Goal: Information Seeking & Learning: Check status

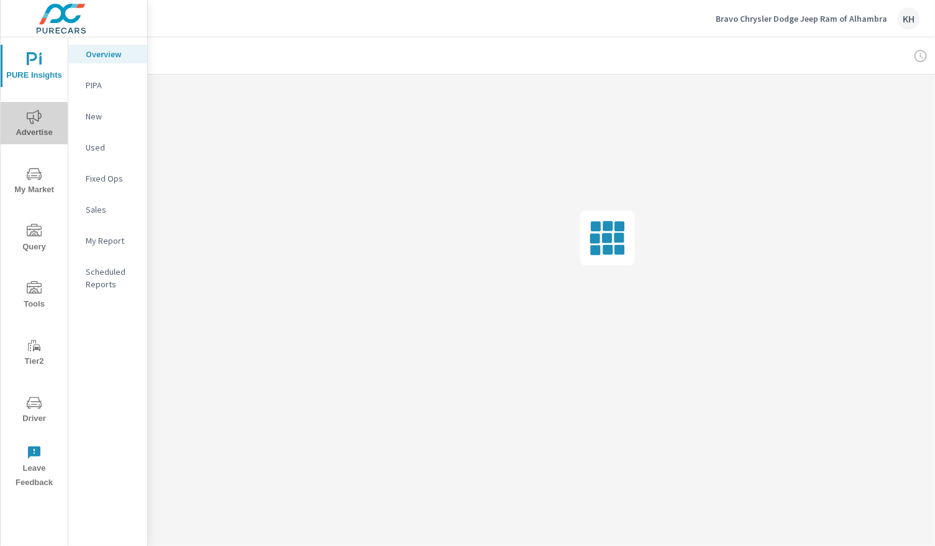
click at [31, 130] on span "Advertise" at bounding box center [34, 124] width 60 height 30
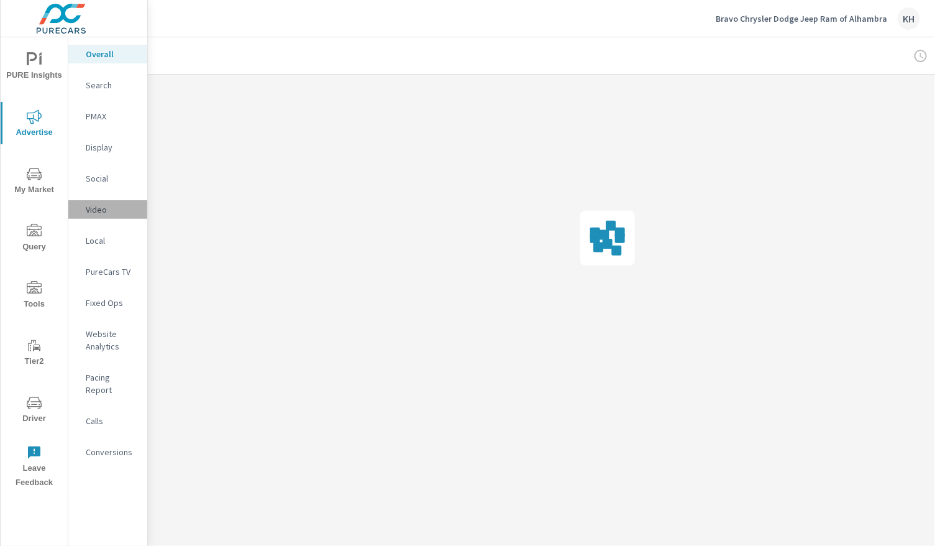
click at [91, 213] on p "Video" at bounding box center [112, 209] width 52 height 12
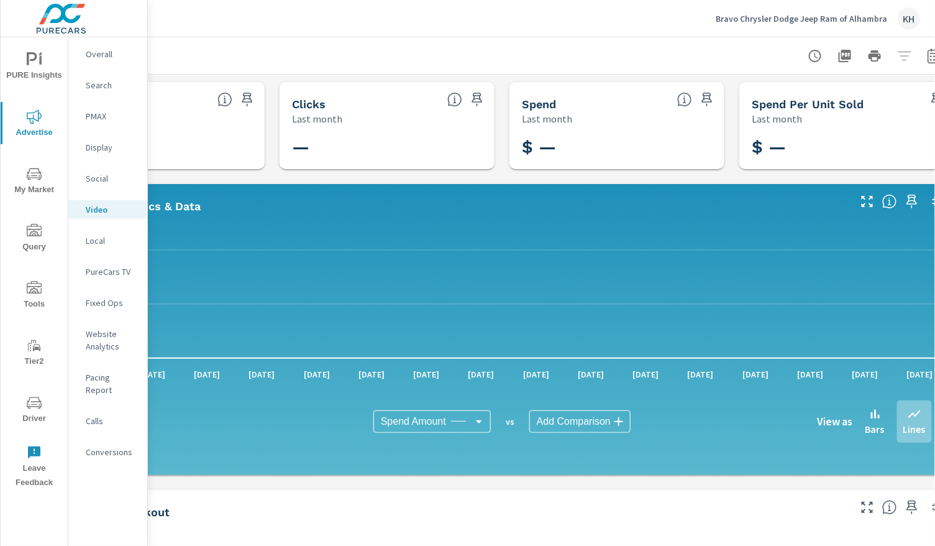
scroll to position [0, 132]
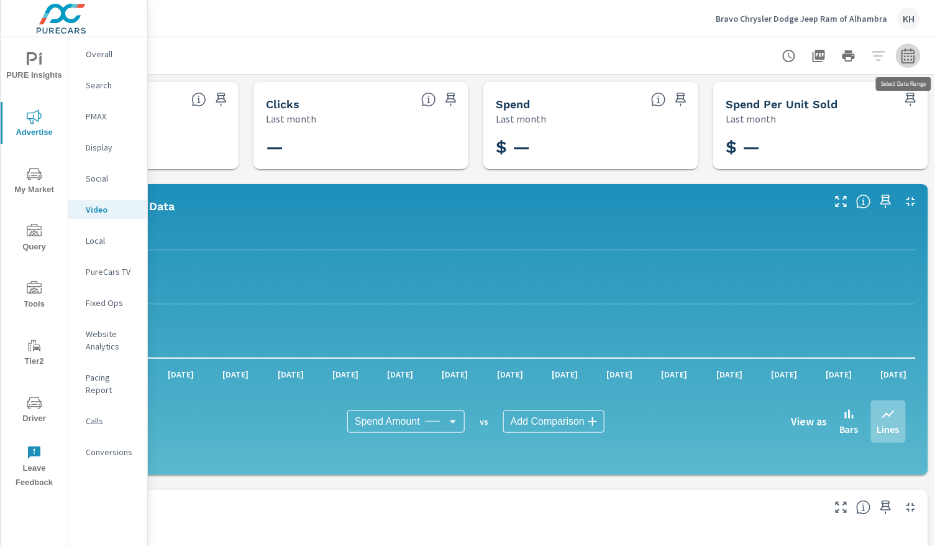
click at [912, 54] on icon "button" at bounding box center [908, 55] width 15 height 15
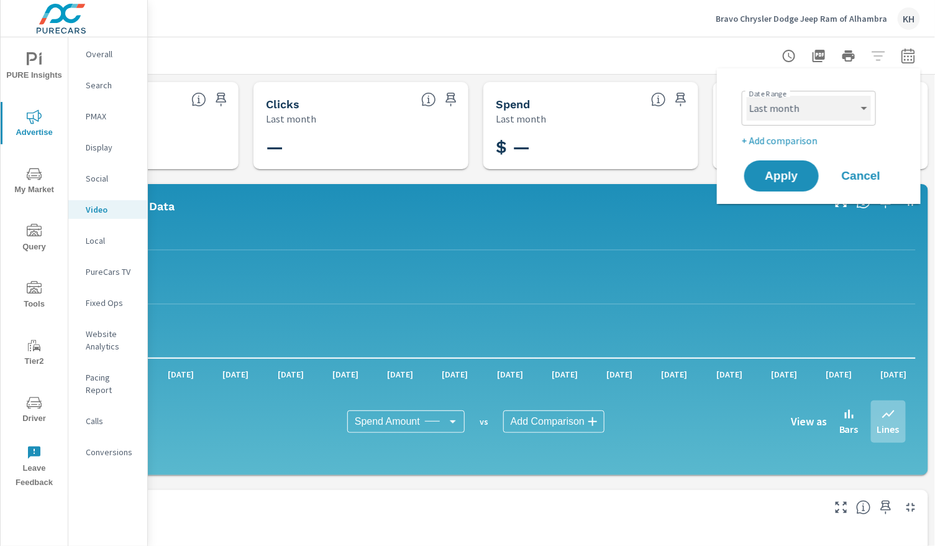
click at [858, 101] on select "Custom [DATE] Last week Last 7 days Last 14 days Last 30 days Last 45 days Last…" at bounding box center [809, 108] width 124 height 25
click at [747, 96] on select "Custom [DATE] Last week Last 7 days Last 14 days Last 30 days Last 45 days Last…" at bounding box center [809, 108] width 124 height 25
select select "Month to date"
click at [784, 173] on span "Apply" at bounding box center [781, 176] width 51 height 12
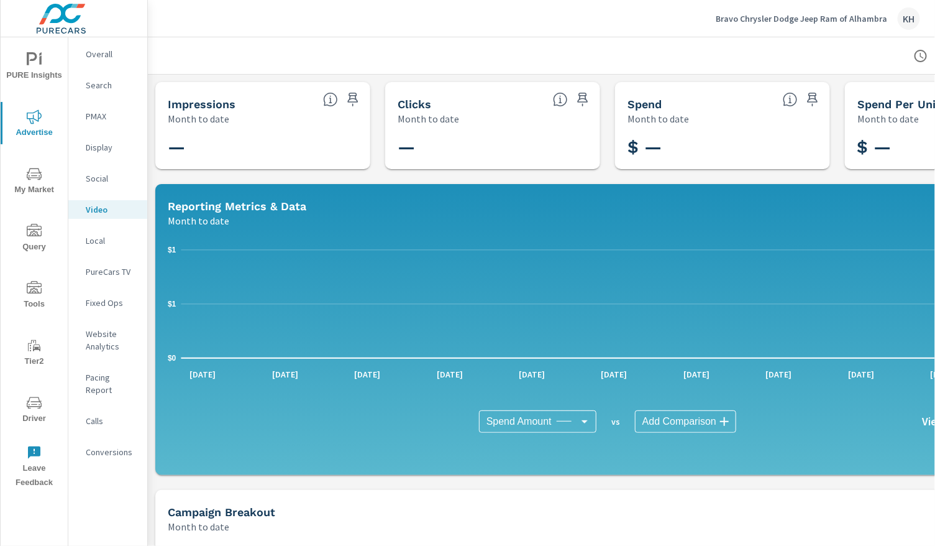
click at [155, 179] on div "Impressions Month to date — Clicks Month to date — Spend Month to date $ — Spen…" at bounding box center [608, 482] width 920 height 815
click at [122, 54] on p "Overall" at bounding box center [112, 54] width 52 height 12
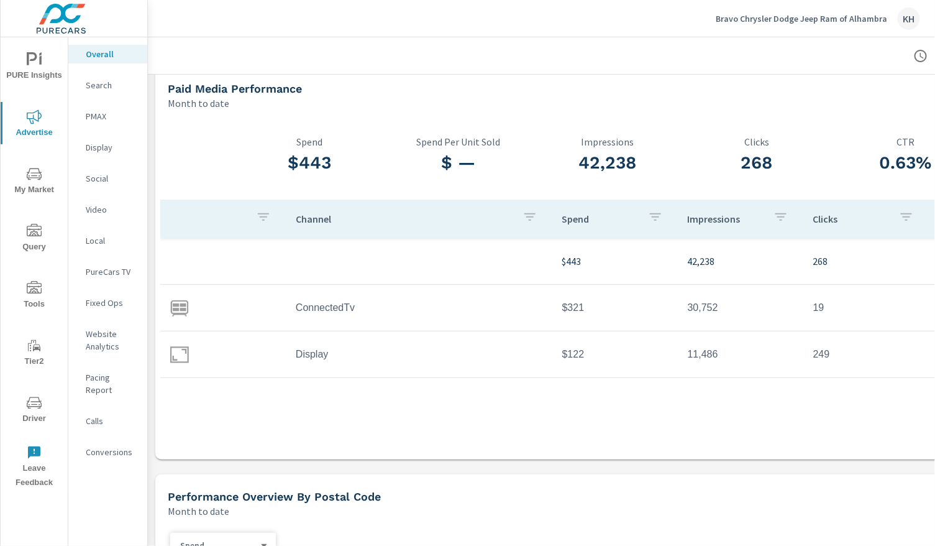
scroll to position [17, 0]
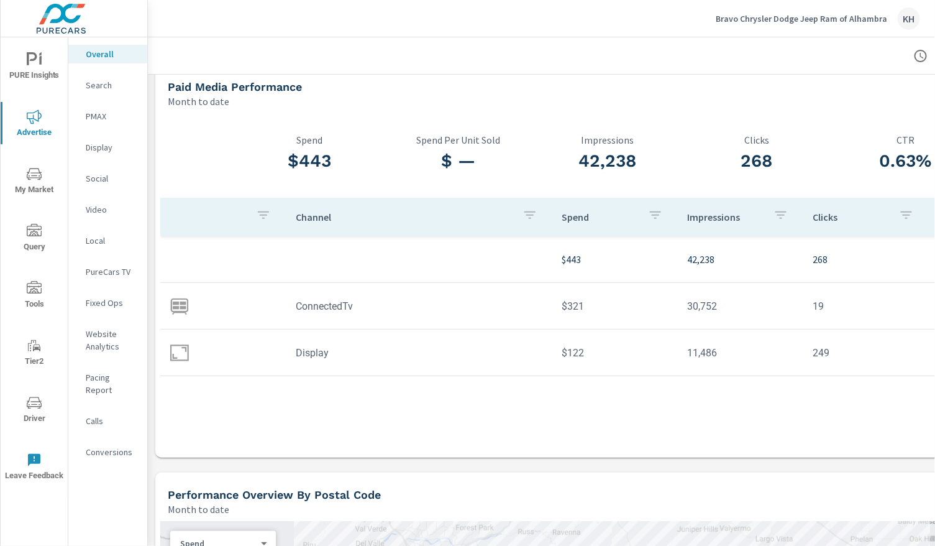
click at [119, 146] on p "Display" at bounding box center [112, 147] width 52 height 12
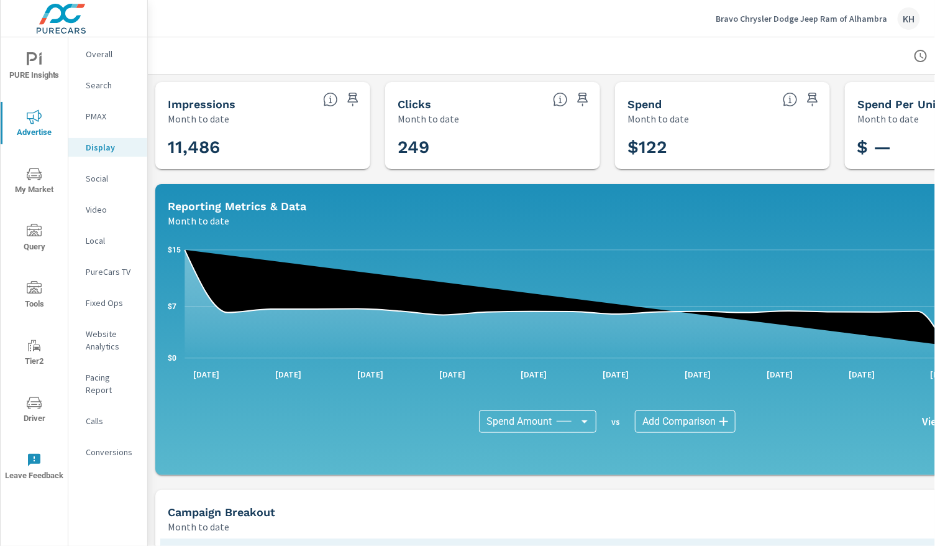
click at [108, 60] on p "Overall" at bounding box center [112, 54] width 52 height 12
